Goal: Transaction & Acquisition: Purchase product/service

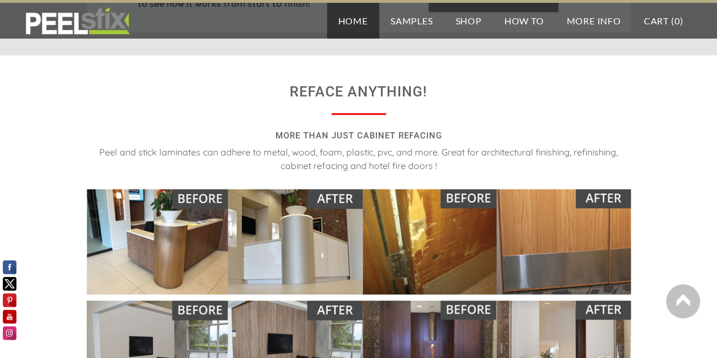
scroll to position [964, 0]
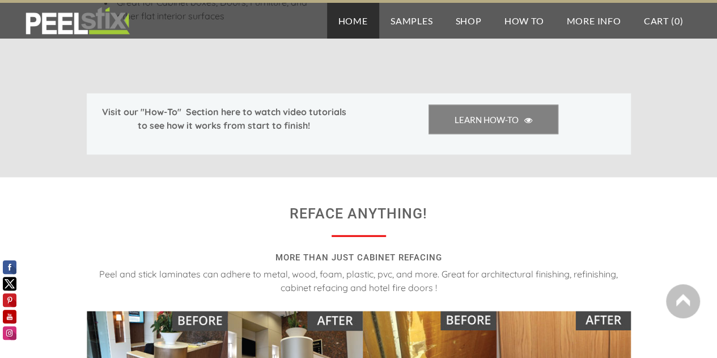
click at [356, 22] on link "Home" at bounding box center [353, 21] width 52 height 36
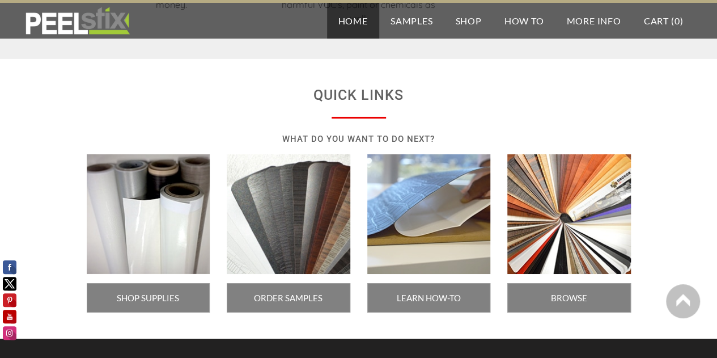
scroll to position [1878, 0]
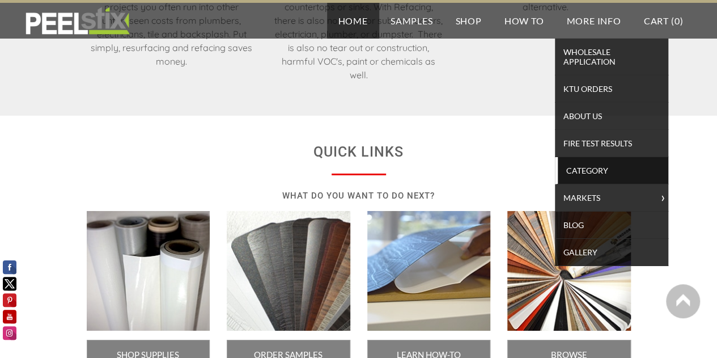
click at [581, 168] on span "Category" at bounding box center [613, 170] width 105 height 15
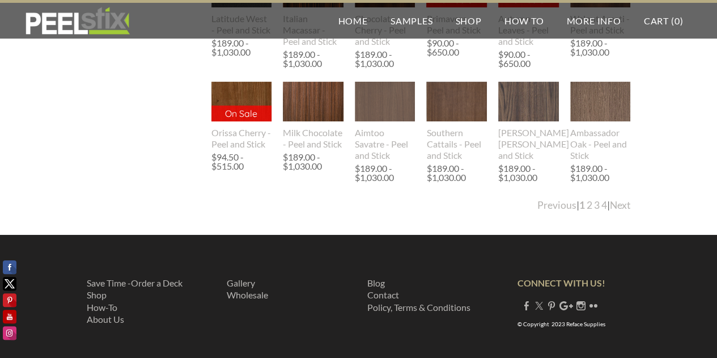
scroll to position [2278, 0]
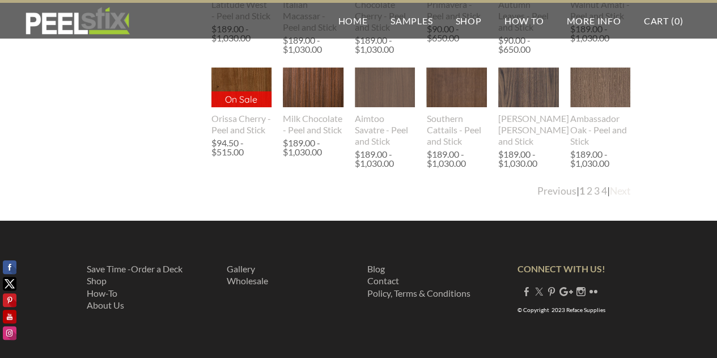
click at [621, 189] on link "Next" at bounding box center [620, 191] width 21 height 12
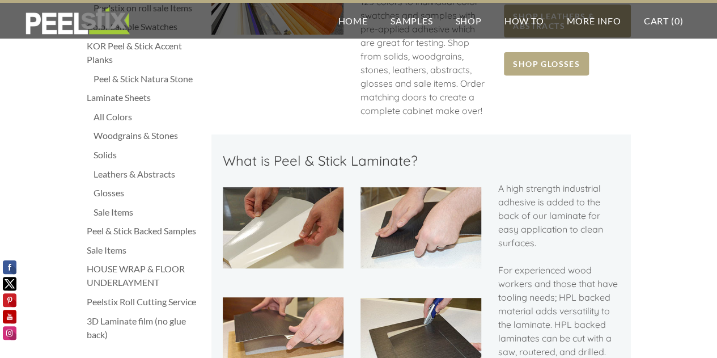
scroll to position [170, 0]
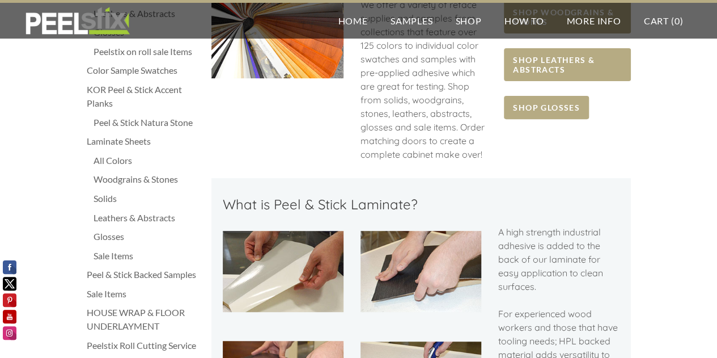
click at [116, 158] on div "All Colors" at bounding box center [147, 161] width 107 height 14
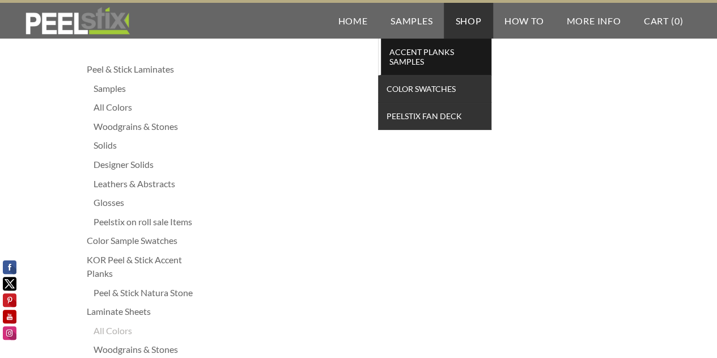
click at [412, 56] on span "Accent Planks Samples" at bounding box center [436, 56] width 105 height 25
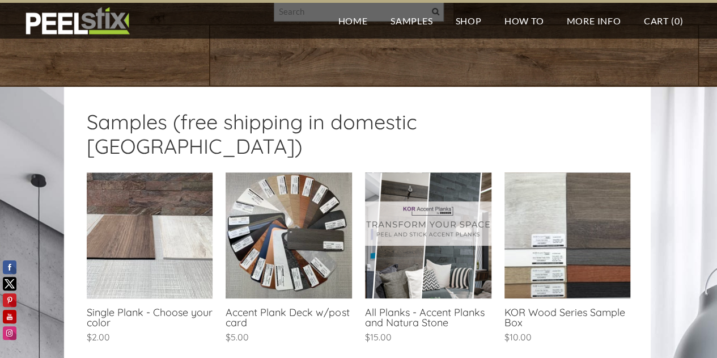
scroll to position [170, 0]
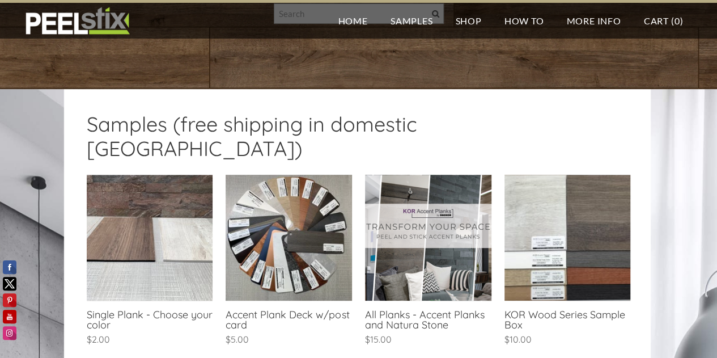
click at [288, 211] on link at bounding box center [289, 261] width 126 height 173
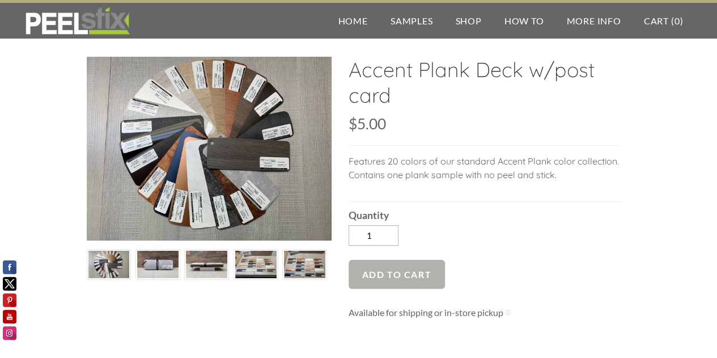
click at [404, 275] on span "Add to Cart" at bounding box center [397, 274] width 97 height 29
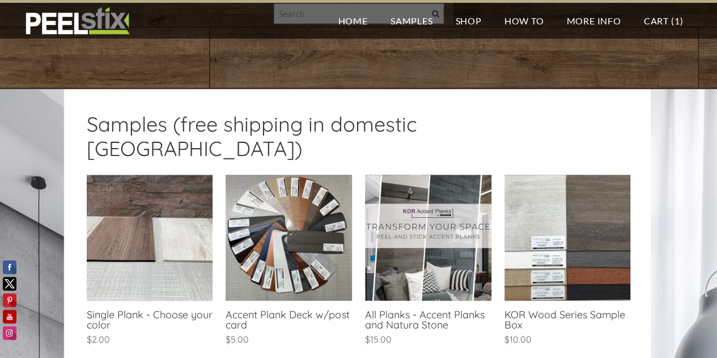
click at [432, 242] on link at bounding box center [428, 261] width 126 height 173
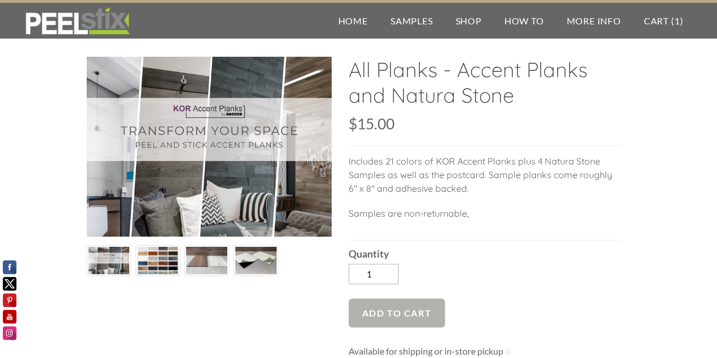
click at [409, 305] on span "Add to Cart" at bounding box center [397, 312] width 97 height 29
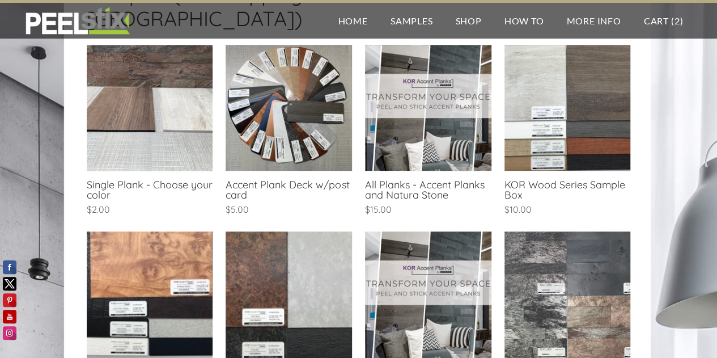
scroll to position [283, 0]
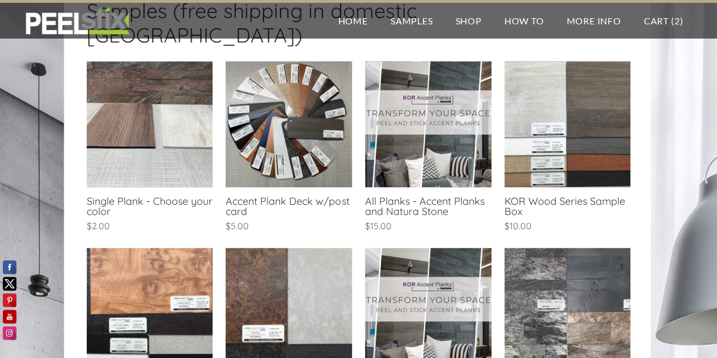
click at [554, 79] on link at bounding box center [568, 147] width 126 height 173
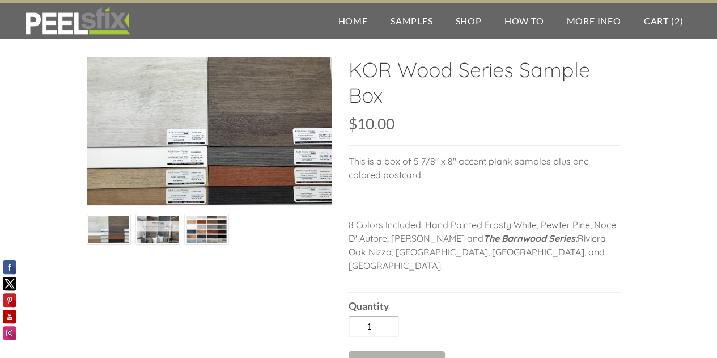
click at [412, 351] on span "Add to Cart" at bounding box center [397, 364] width 97 height 29
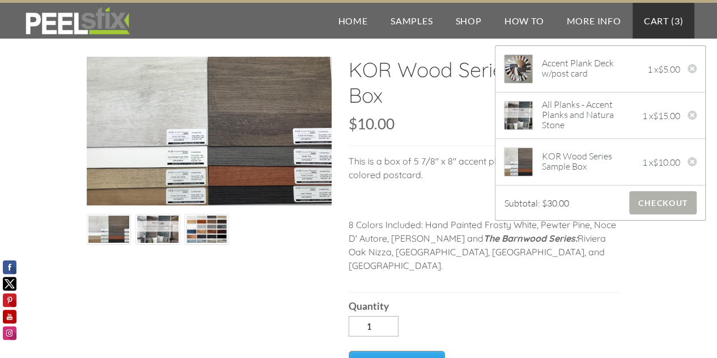
click at [657, 202] on span "Checkout" at bounding box center [662, 202] width 67 height 23
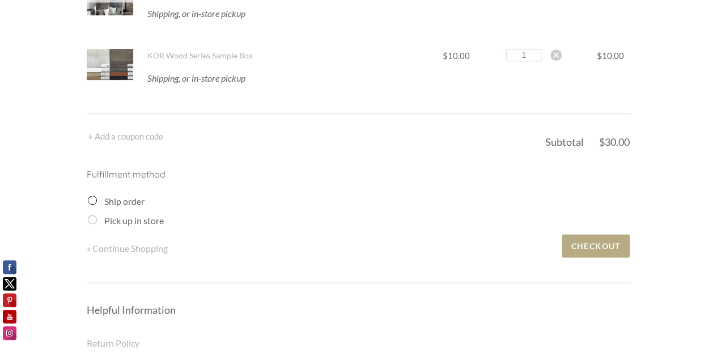
scroll to position [227, 0]
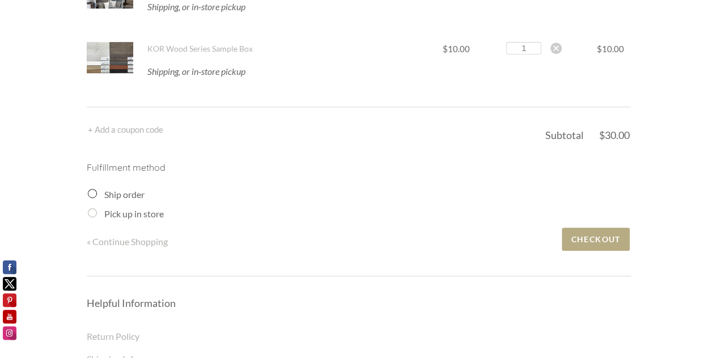
click at [91, 212] on input "Pick up in store" at bounding box center [92, 212] width 9 height 9
radio input "true"
click at [92, 214] on input "Pick up in store" at bounding box center [92, 212] width 9 height 9
click at [94, 213] on input "Pick up in store" at bounding box center [92, 212] width 9 height 9
click at [91, 209] on input "Pick up in store" at bounding box center [92, 212] width 9 height 9
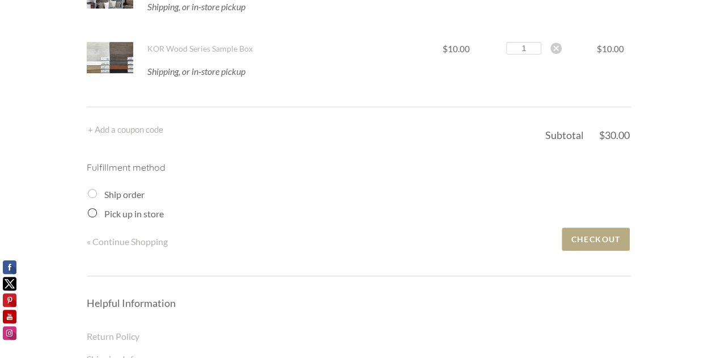
click at [92, 192] on input "Ship order" at bounding box center [92, 193] width 9 height 9
radio input "true"
click at [91, 190] on input "Ship order" at bounding box center [92, 193] width 9 height 9
click at [92, 190] on input "Ship order" at bounding box center [92, 193] width 9 height 9
click at [91, 193] on input "Ship order" at bounding box center [92, 193] width 9 height 9
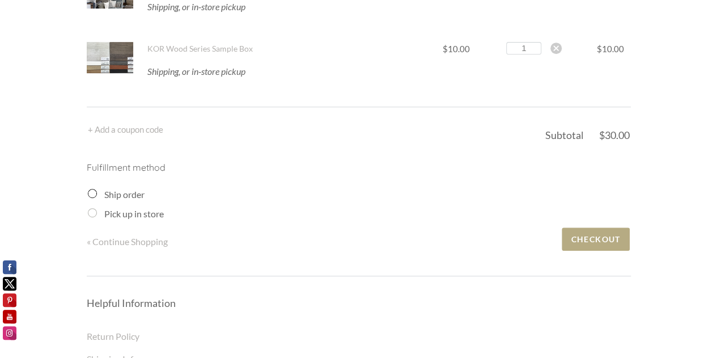
click at [91, 193] on input "Ship order" at bounding box center [92, 193] width 9 height 9
click at [119, 256] on div "Shopping Cart Items Price Qty Total Accent Plank Deck w/post card 1 2 3 4 5 6 7…" at bounding box center [359, 156] width 544 height 653
click at [585, 237] on span "Checkout" at bounding box center [595, 238] width 67 height 23
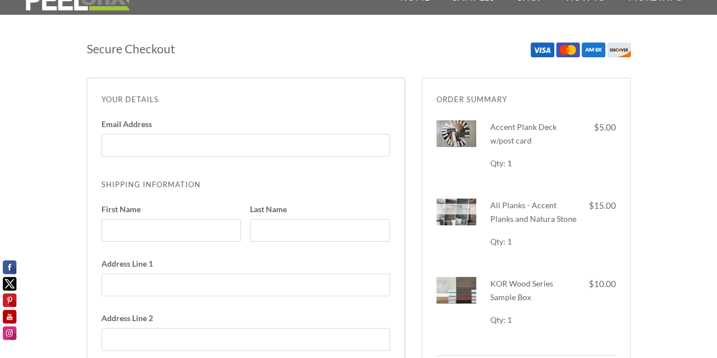
scroll to position [57, 0]
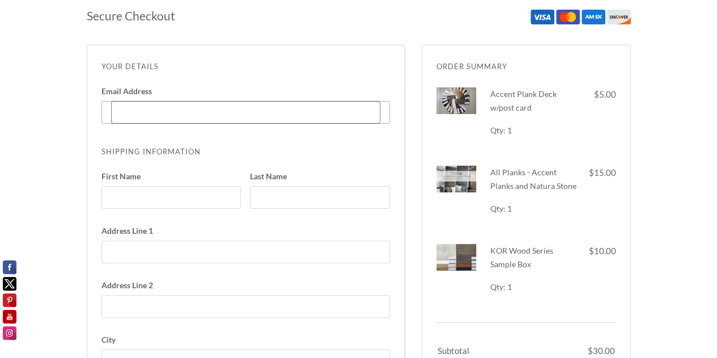
drag, startPoint x: 165, startPoint y: 113, endPoint x: 168, endPoint y: 108, distance: 6.1
click at [168, 109] on input "Email Address Enter code" at bounding box center [245, 112] width 269 height 23
type input "jeff@fratilla.com"
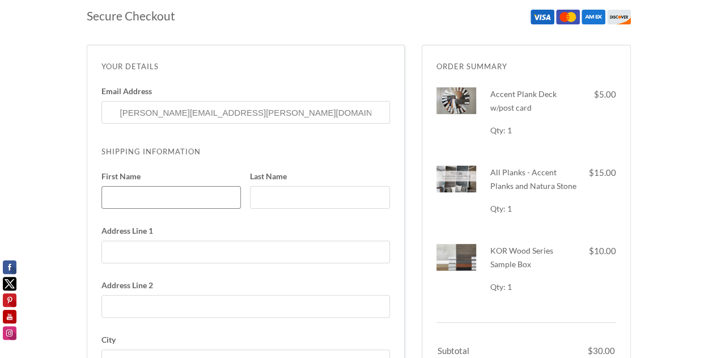
click at [180, 197] on input "First Name" at bounding box center [171, 197] width 140 height 23
type input "Brian"
type input "fratilla"
type input "15011 TIERRA ALTA"
select select "CA"
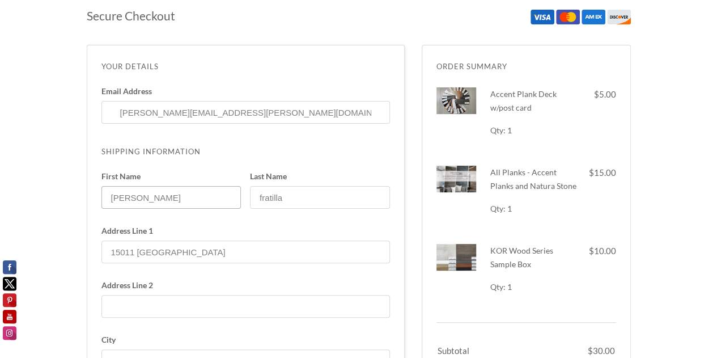
type input "7608099719"
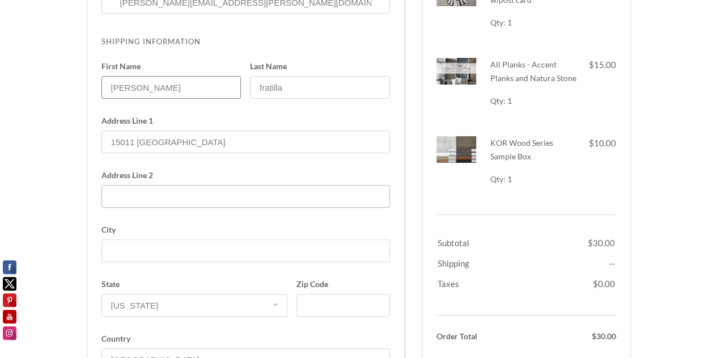
scroll to position [170, 0]
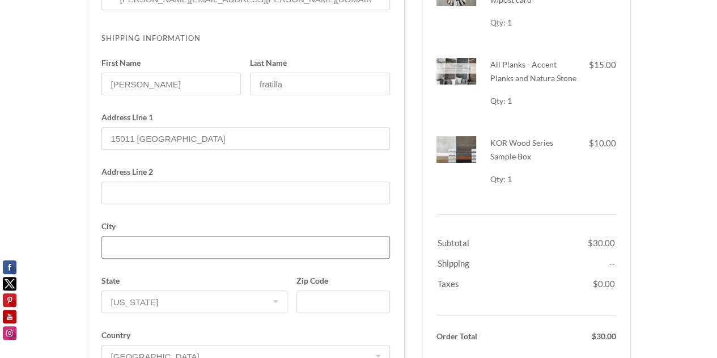
click at [226, 255] on input "City" at bounding box center [245, 247] width 289 height 23
type input "DEL MAR"
type input "92014-3928"
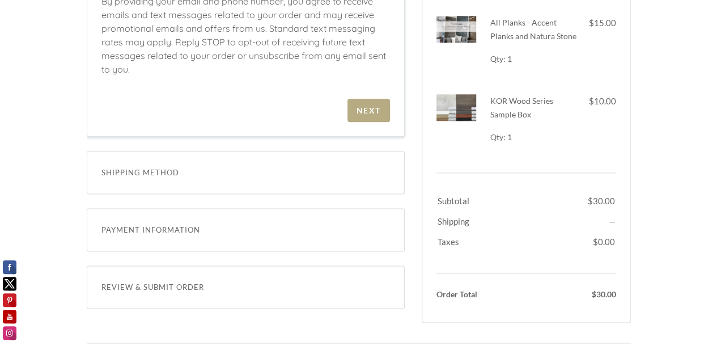
scroll to position [624, 0]
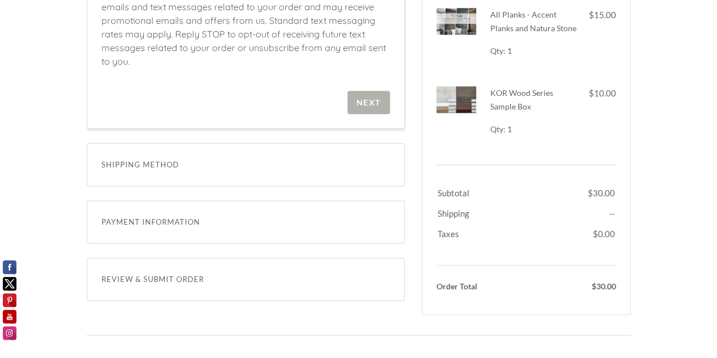
click at [367, 99] on div "Next" at bounding box center [369, 103] width 24 height 10
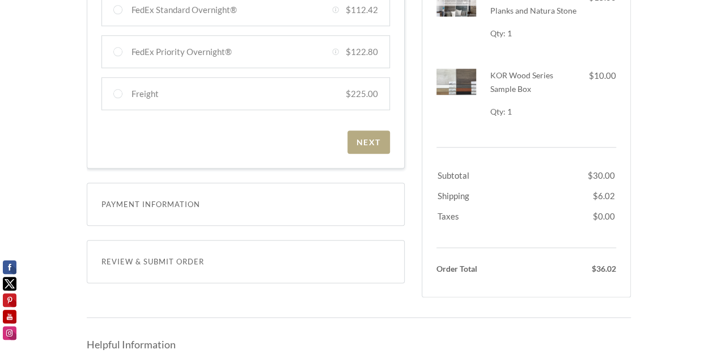
scroll to position [592, 0]
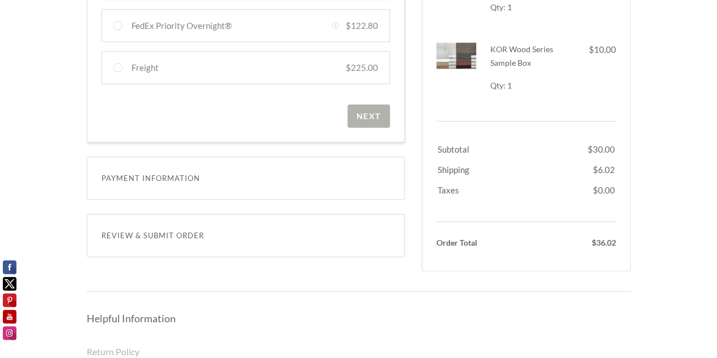
click at [361, 111] on div "Next" at bounding box center [369, 116] width 24 height 10
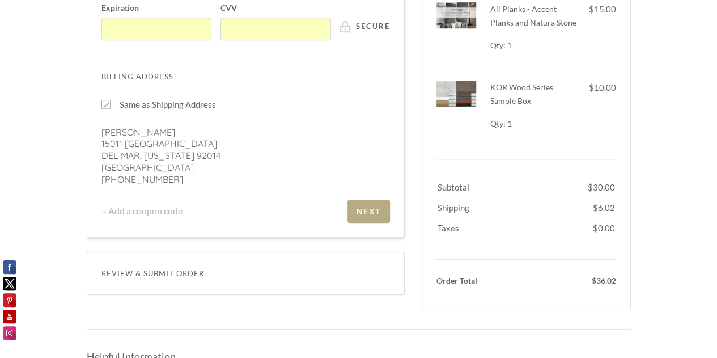
scroll to position [489, 0]
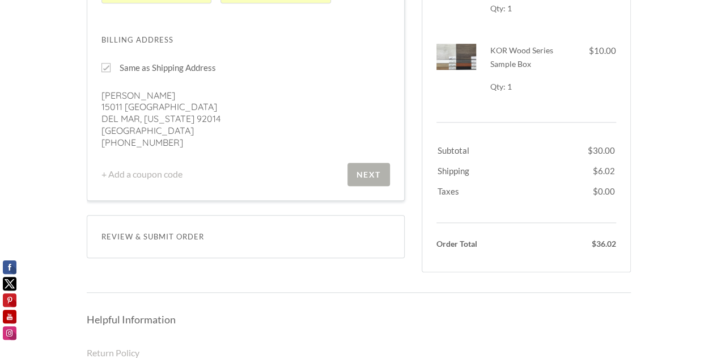
click at [365, 163] on span "Next" at bounding box center [369, 174] width 43 height 23
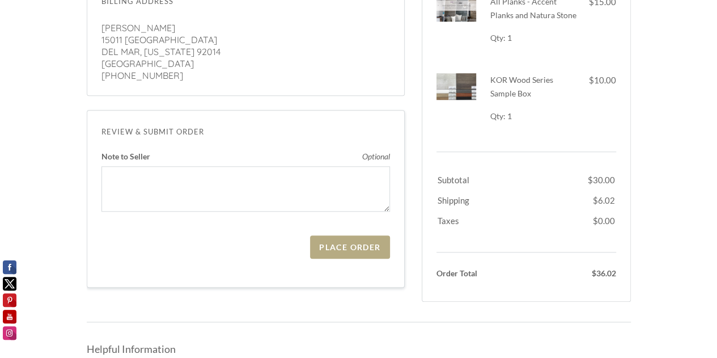
scroll to position [421, 0]
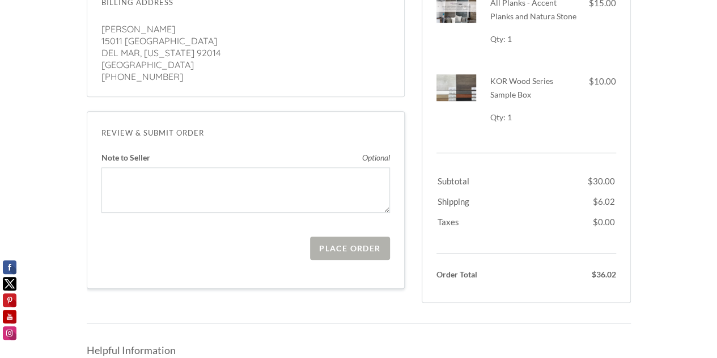
click at [354, 243] on div "Place Order" at bounding box center [349, 248] width 61 height 10
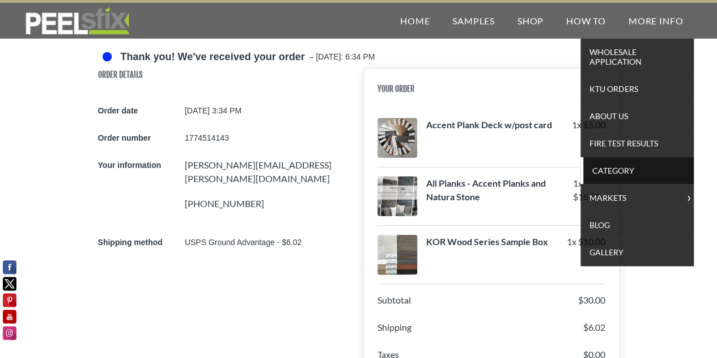
click at [603, 165] on span "Category" at bounding box center [638, 170] width 105 height 15
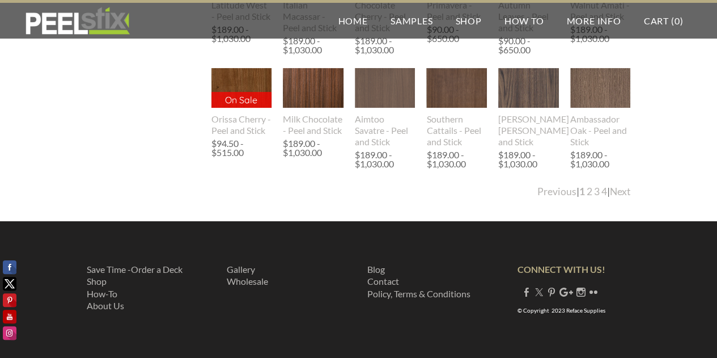
scroll to position [2278, 0]
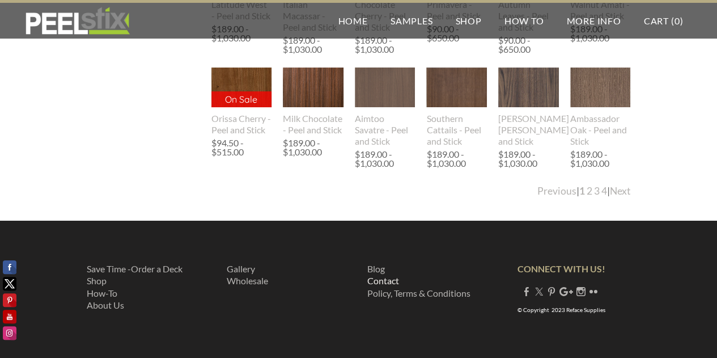
click at [384, 281] on link "Contact" at bounding box center [383, 280] width 32 height 11
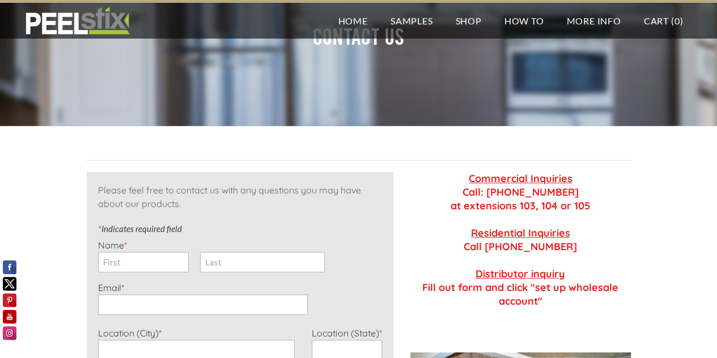
scroll to position [170, 0]
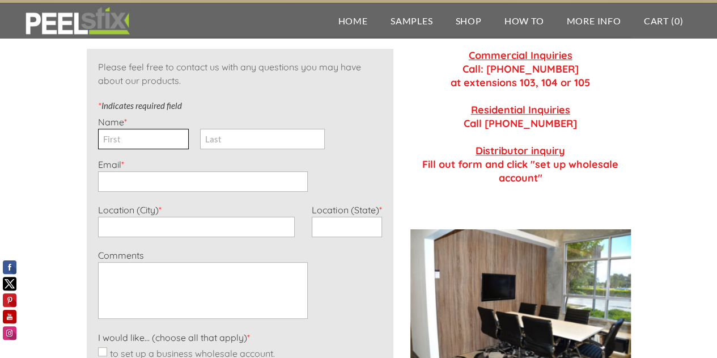
drag, startPoint x: 144, startPoint y: 139, endPoint x: 238, endPoint y: 130, distance: 94.0
click at [143, 138] on input "First" at bounding box center [143, 139] width 91 height 20
type input "Brian"
type input "fratilla"
type input "jeff@fratilla.com"
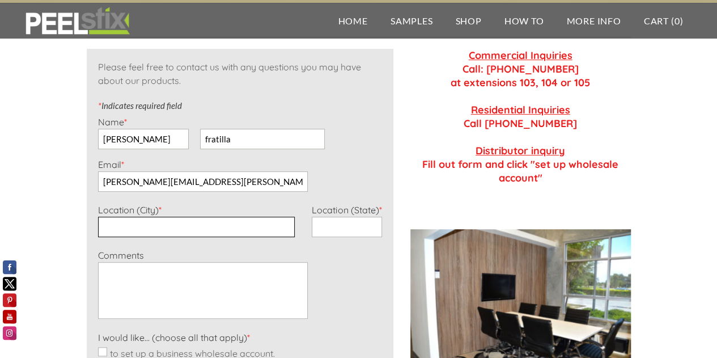
type input "DEL MAR"
type input "CA"
type input "7608099719"
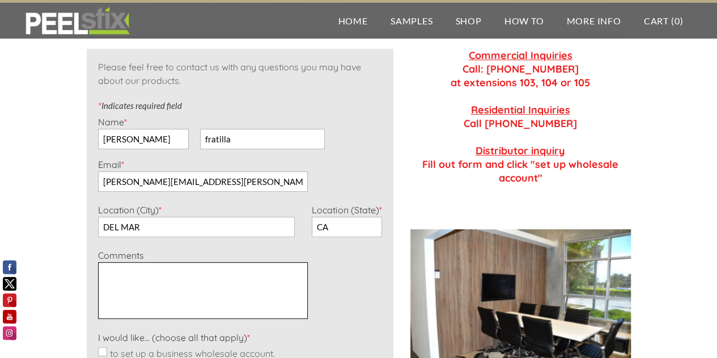
click at [123, 273] on textarea "Comments *" at bounding box center [203, 290] width 210 height 57
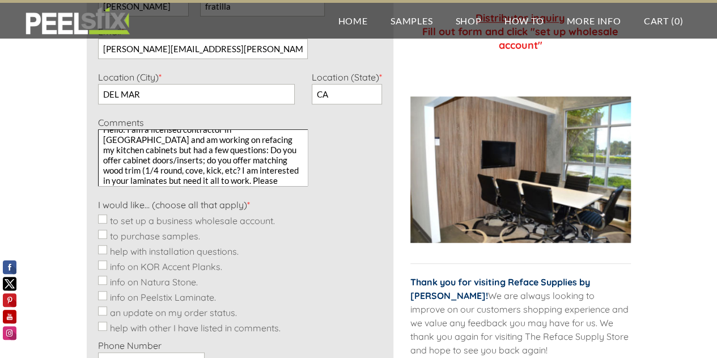
scroll to position [340, 0]
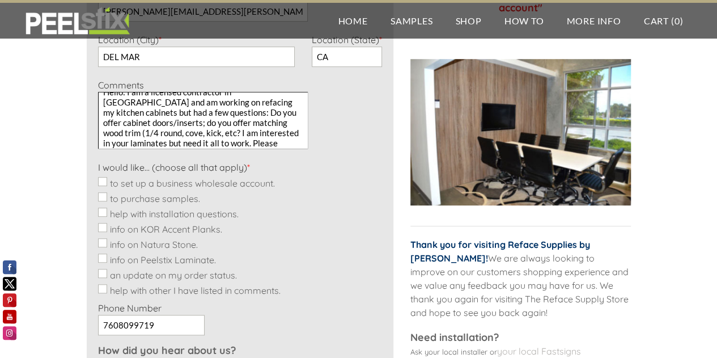
type textarea "Hello: I am a licensed contractor in CA and am working on refacing my kitchen c…"
click at [101, 210] on input "help with installation questions." at bounding box center [102, 211] width 9 height 9
checkbox input "true"
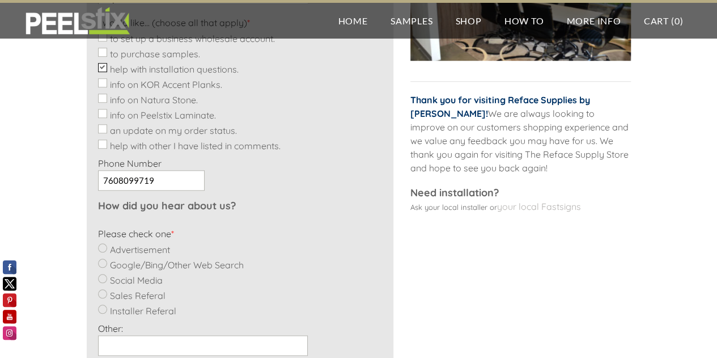
scroll to position [510, 0]
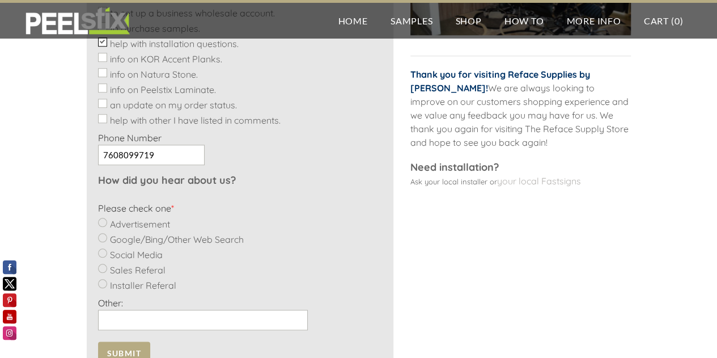
click at [101, 234] on input "Google/Bing/Other Web Search" at bounding box center [102, 237] width 9 height 9
radio input "true"
click at [101, 236] on input "Google/Bing/Other Web Search" at bounding box center [102, 237] width 9 height 9
click at [100, 237] on input "Google/Bing/Other Web Search" at bounding box center [102, 237] width 9 height 9
click at [100, 236] on input "Google/Bing/Other Web Search" at bounding box center [102, 237] width 9 height 9
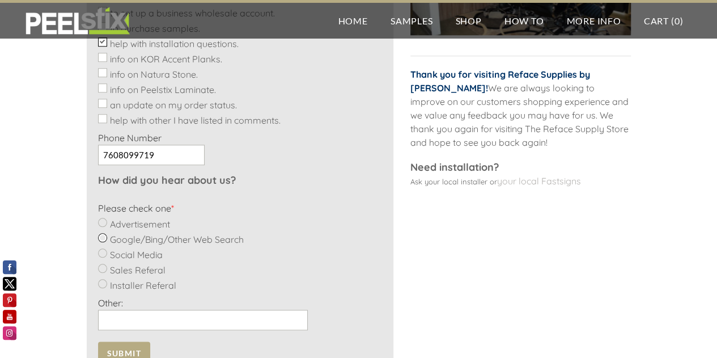
scroll to position [624, 0]
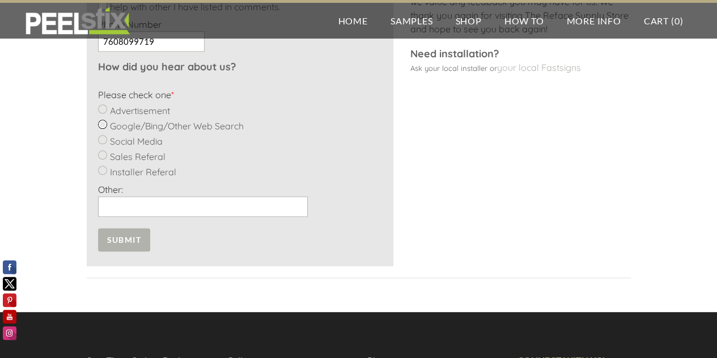
click at [116, 240] on span "Submit" at bounding box center [124, 239] width 52 height 23
click at [116, 242] on span "Submit" at bounding box center [124, 239] width 52 height 23
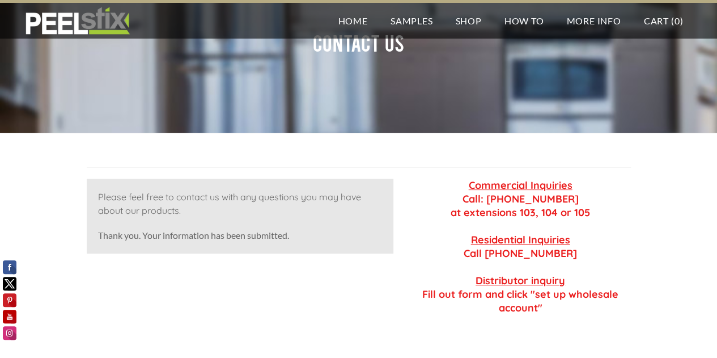
scroll to position [0, 0]
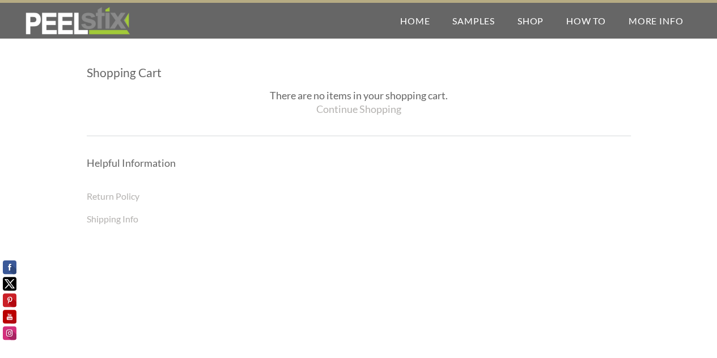
scroll to position [145, 0]
